Goal: Check status: Check status

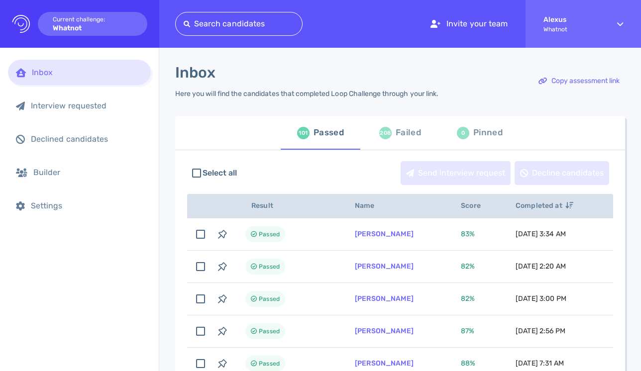
scroll to position [12, 0]
click at [396, 138] on div "Failed" at bounding box center [408, 133] width 25 height 15
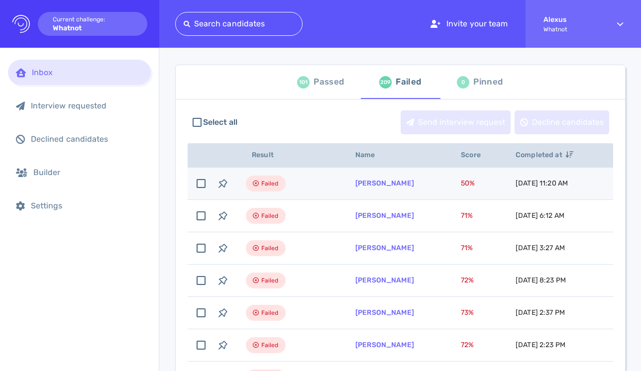
scroll to position [61, 0]
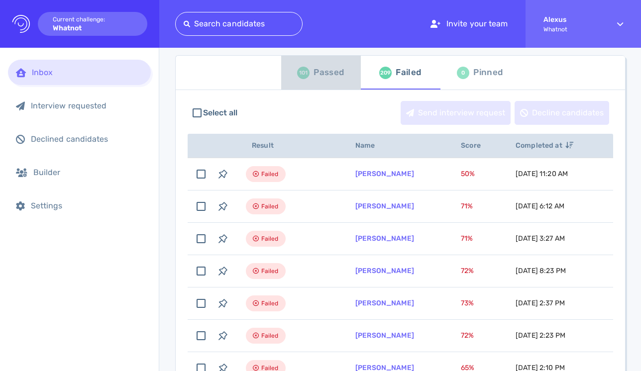
click at [315, 73] on div "Passed" at bounding box center [329, 72] width 30 height 15
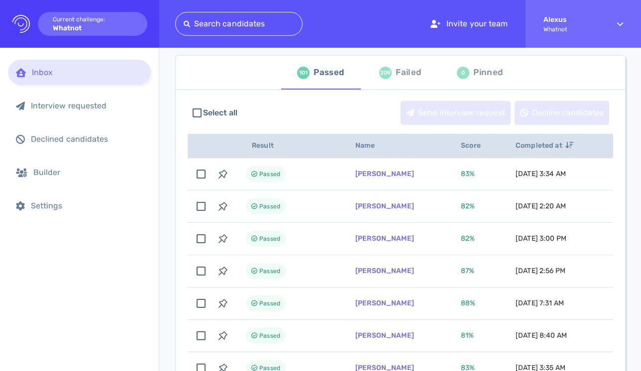
click at [389, 78] on div "209 Failed" at bounding box center [400, 73] width 42 height 28
